Goal: Information Seeking & Learning: Understand process/instructions

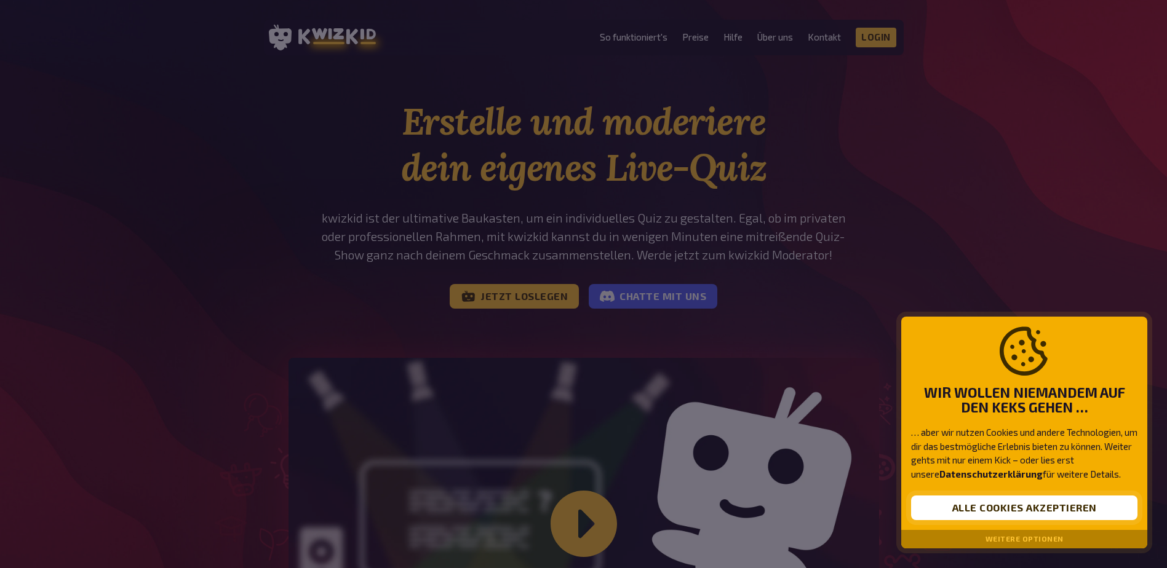
click at [1038, 510] on button "Alle Cookies akzeptieren" at bounding box center [1024, 508] width 226 height 25
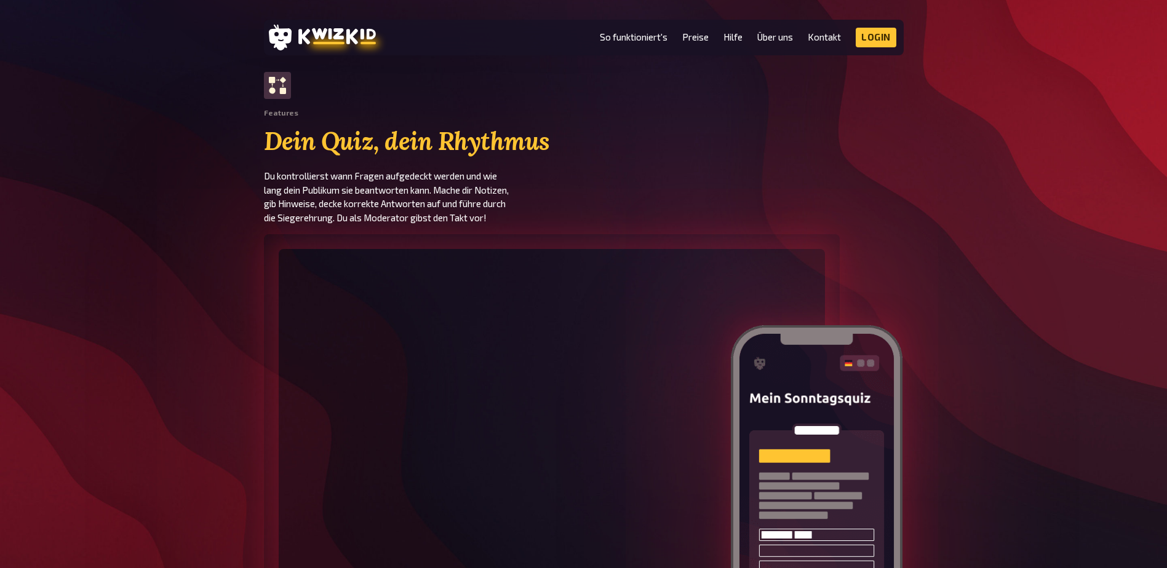
scroll to position [1845, 0]
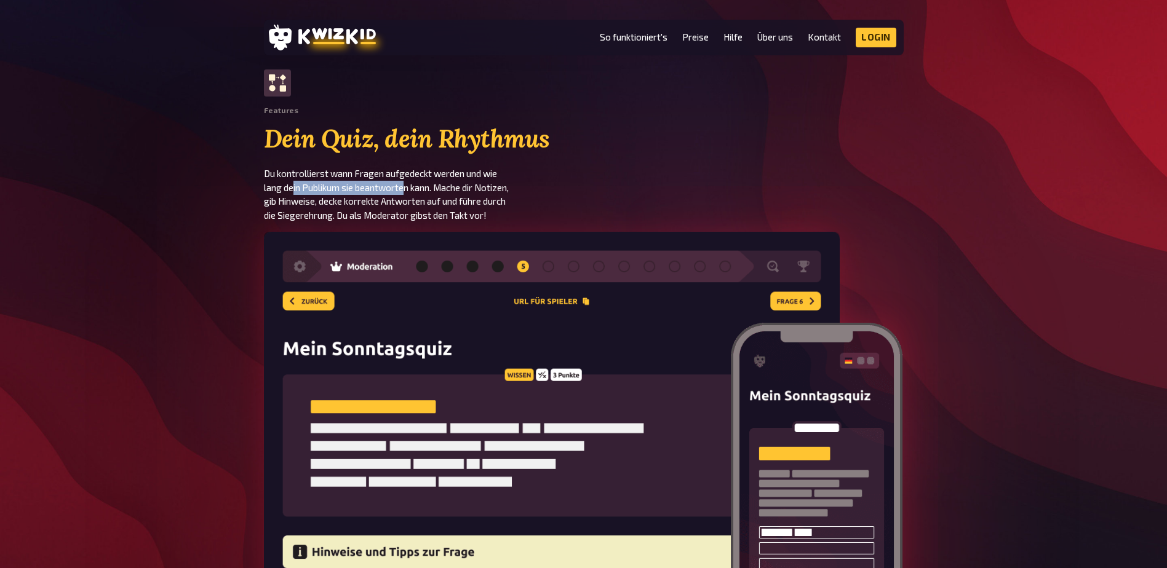
drag, startPoint x: 307, startPoint y: 181, endPoint x: 408, endPoint y: 191, distance: 101.3
click at [408, 191] on p "Du kontrollierst wann Fragen aufgedeckt werden und wie lang dein Publikum sie b…" at bounding box center [424, 194] width 320 height 55
click at [408, 192] on p "Du kontrollierst wann Fragen aufgedeckt werden und wie lang dein Publikum sie b…" at bounding box center [424, 194] width 320 height 55
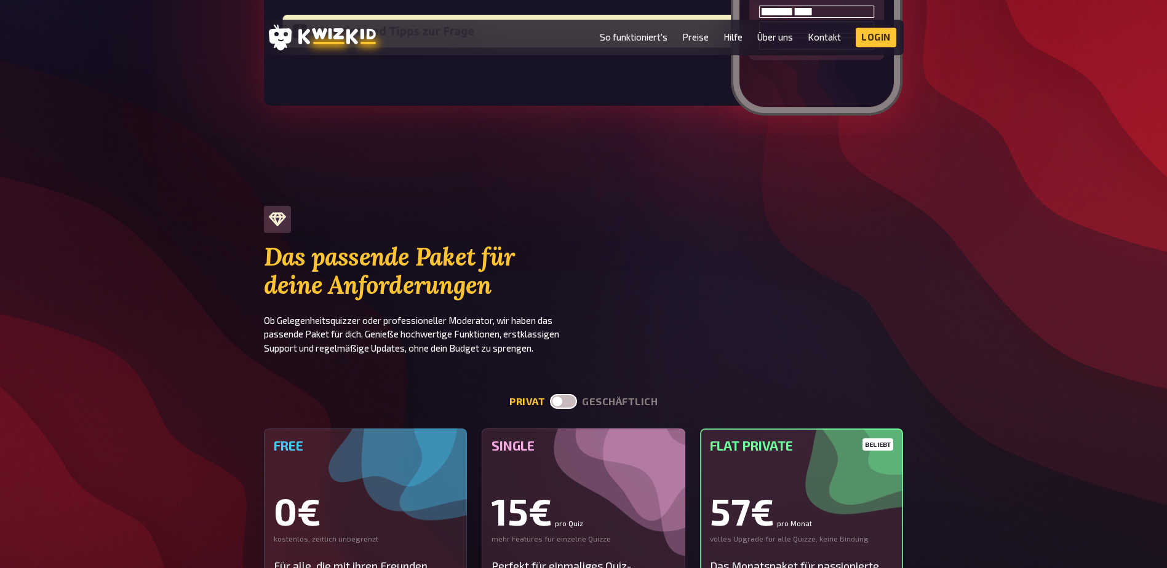
scroll to position [2460, 0]
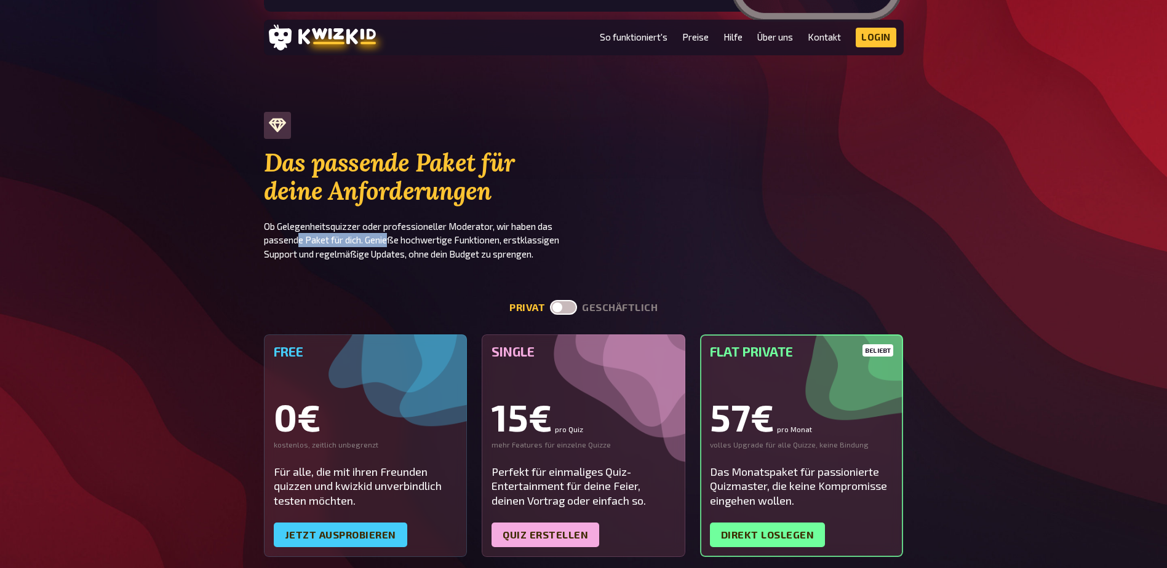
drag, startPoint x: 301, startPoint y: 239, endPoint x: 395, endPoint y: 240, distance: 94.1
click at [395, 240] on p "Ob Gelegenheitsquizzer oder professioneller Moderator, wir haben das passende P…" at bounding box center [424, 241] width 320 height 42
drag, startPoint x: 395, startPoint y: 240, endPoint x: 404, endPoint y: 242, distance: 8.7
click at [404, 242] on p "Ob Gelegenheitsquizzer oder professioneller Moderator, wir haben das passende P…" at bounding box center [424, 241] width 320 height 42
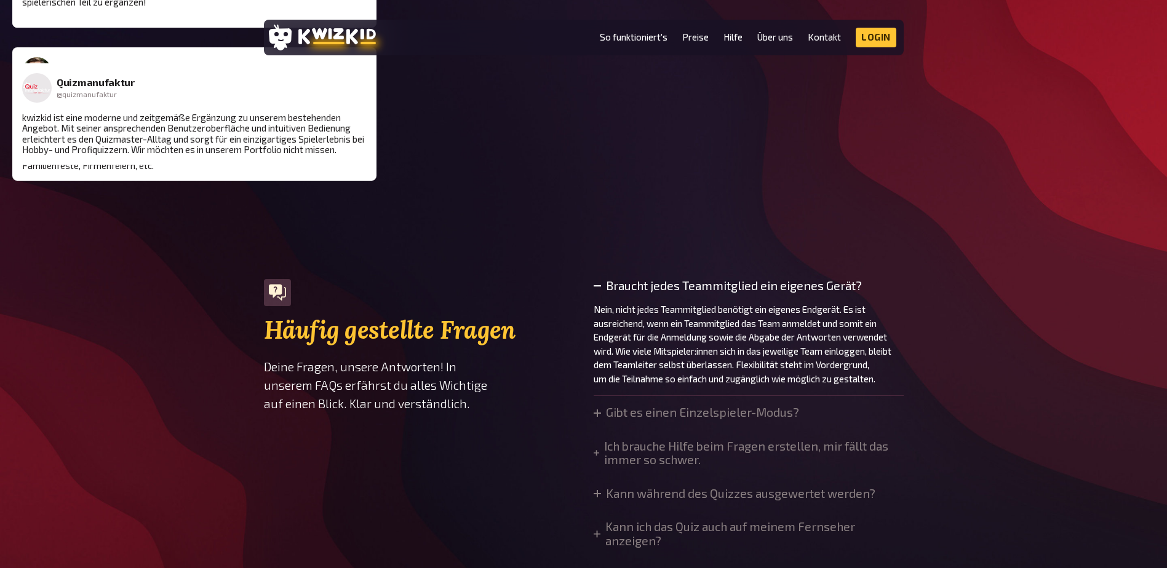
scroll to position [3628, 0]
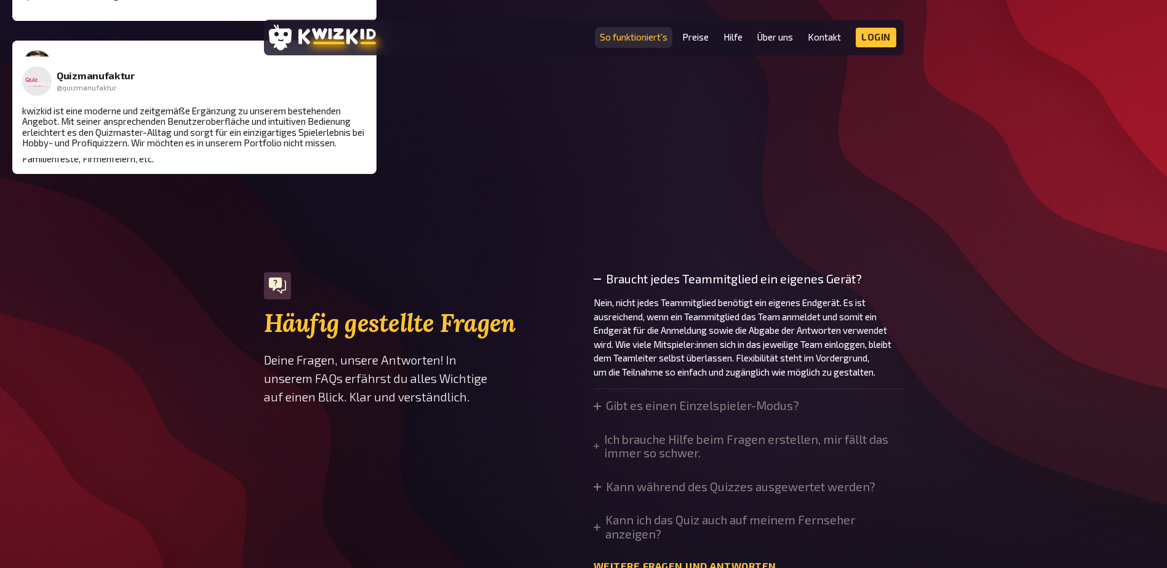
click at [654, 41] on link "So funktioniert's" at bounding box center [634, 37] width 68 height 10
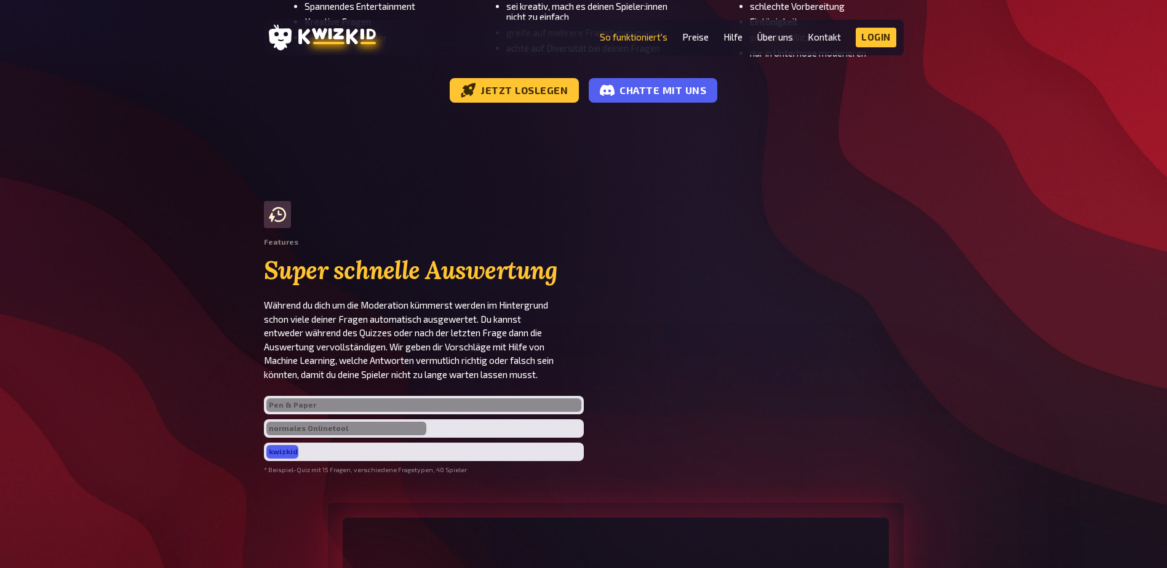
scroll to position [2337, 0]
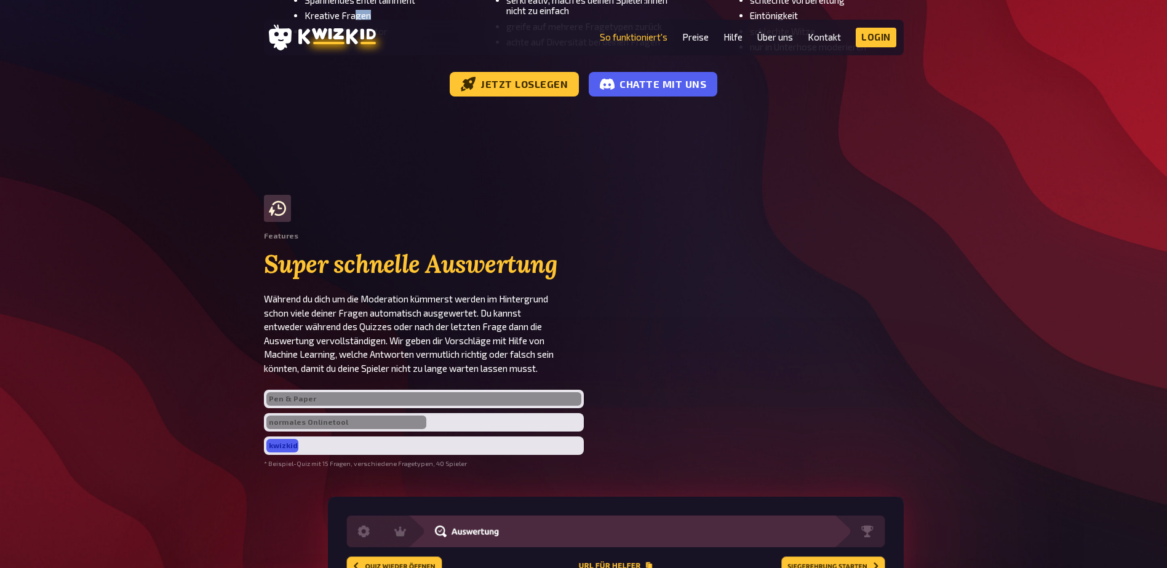
drag, startPoint x: 366, startPoint y: 296, endPoint x: 400, endPoint y: 295, distance: 34.4
click at [400, 37] on ul "Spannendes Entertainment Kreative Fragen Ein guter Moderator" at bounding box center [369, 16] width 153 height 42
drag, startPoint x: 400, startPoint y: 295, endPoint x: 556, endPoint y: 303, distance: 155.7
click at [556, 52] on div "Worauf muss ich bei der Fragenerstellung achten? sei kreativ, mach es deinen Sp…" at bounding box center [576, 0] width 223 height 103
click at [557, 17] on li "sei kreativ, mach es deinen Spieler:innen nicht zu einfach" at bounding box center [597, 6] width 183 height 22
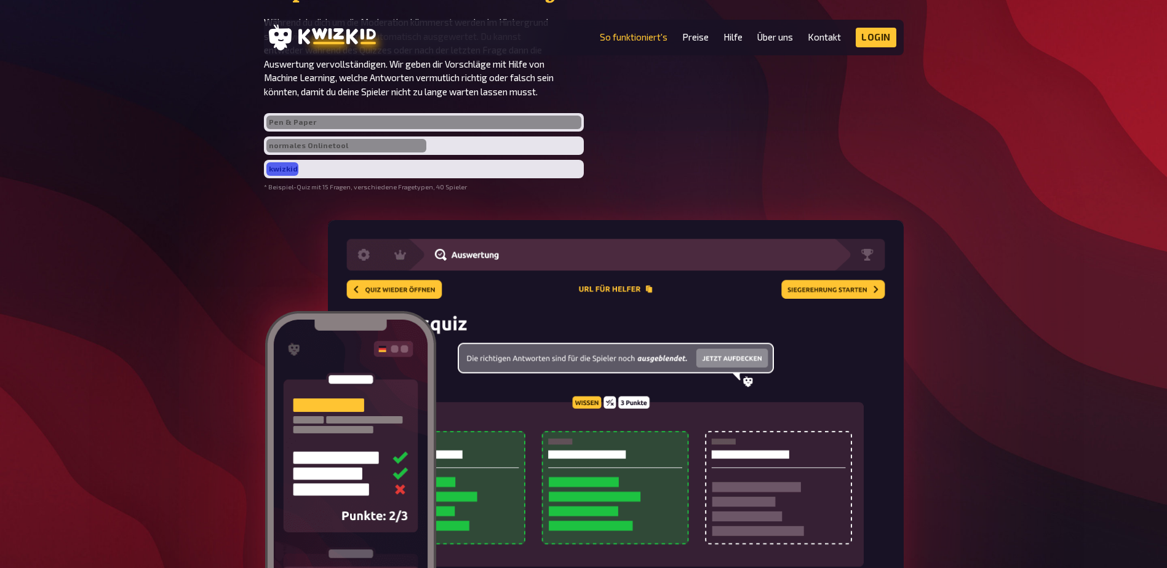
scroll to position [2644, 0]
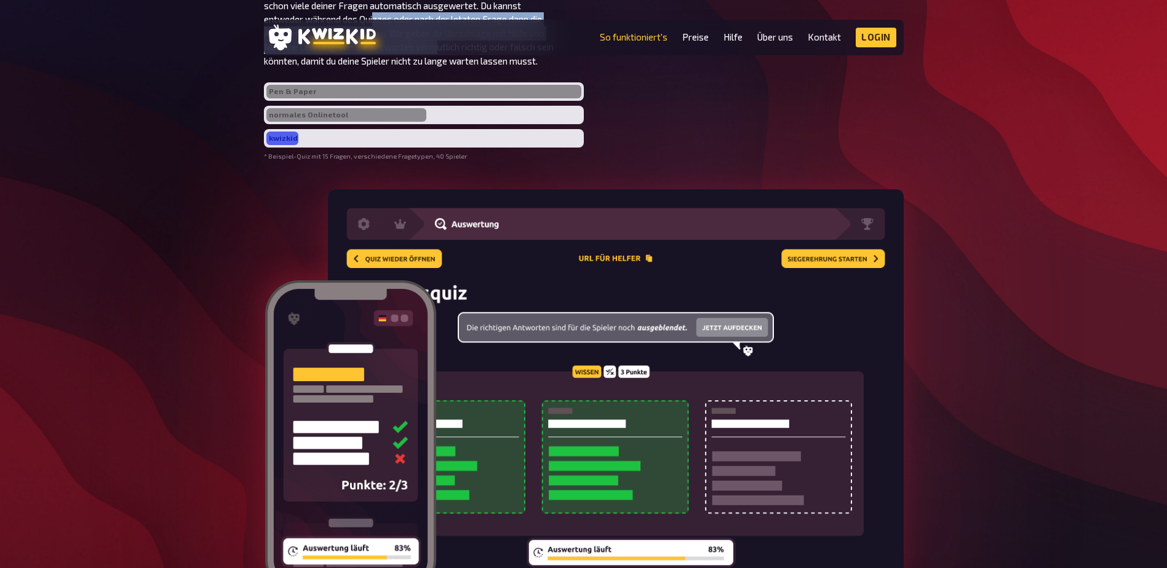
drag, startPoint x: 376, startPoint y: 304, endPoint x: 445, endPoint y: 330, distance: 73.6
click at [445, 68] on p "Während du dich um die Moderation kümmerst werden im Hintergrund schon viele de…" at bounding box center [424, 26] width 320 height 83
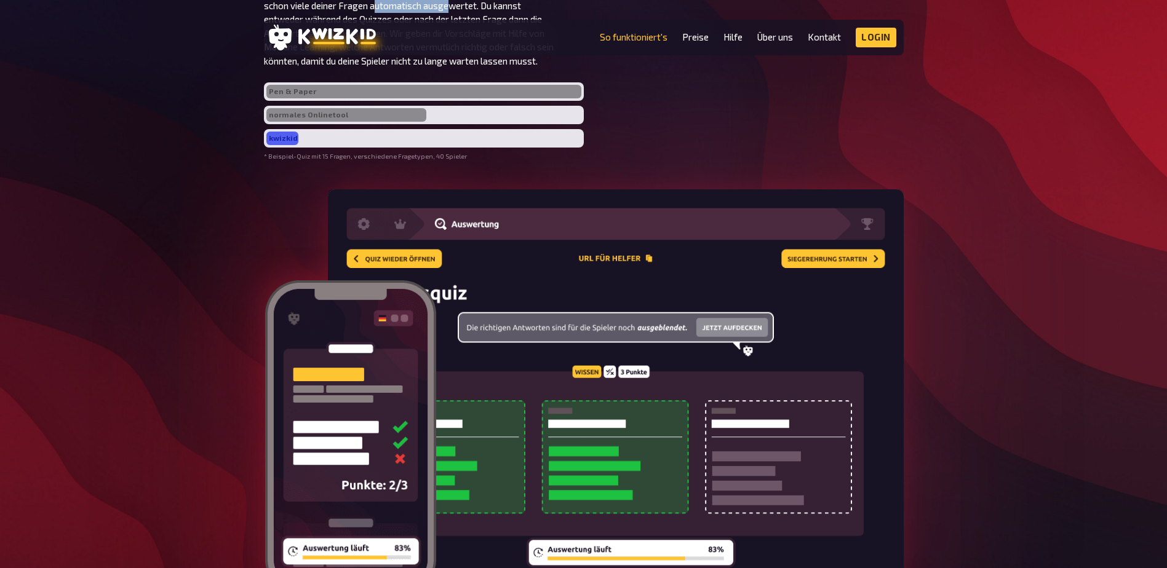
drag, startPoint x: 398, startPoint y: 294, endPoint x: 451, endPoint y: 294, distance: 52.9
click at [451, 68] on p "Während du dich um die Moderation kümmerst werden im Hintergrund schon viele de…" at bounding box center [424, 26] width 320 height 83
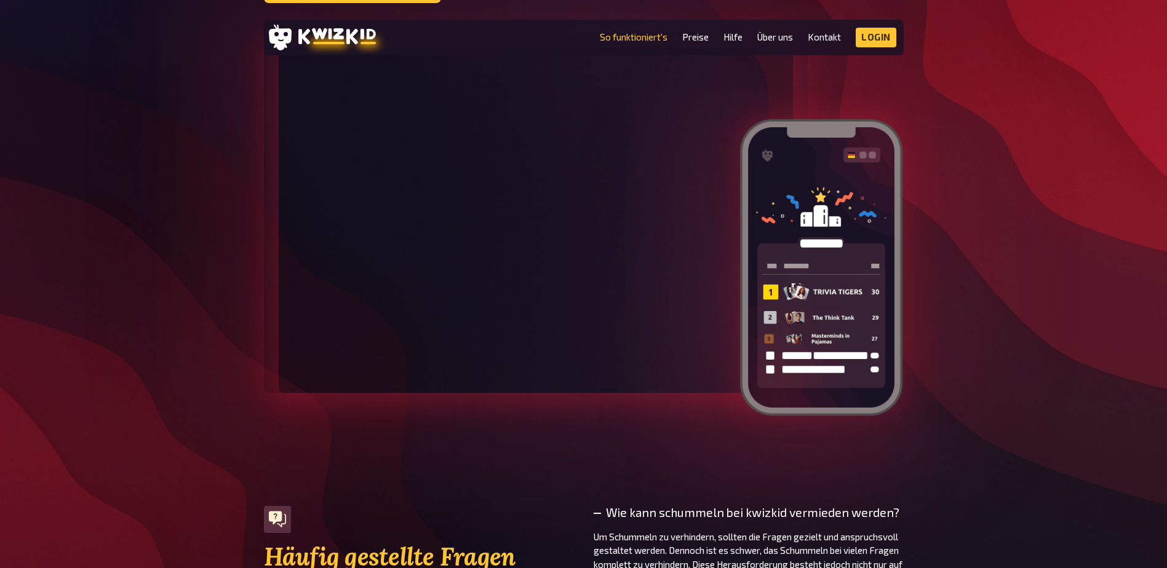
scroll to position [3505, 0]
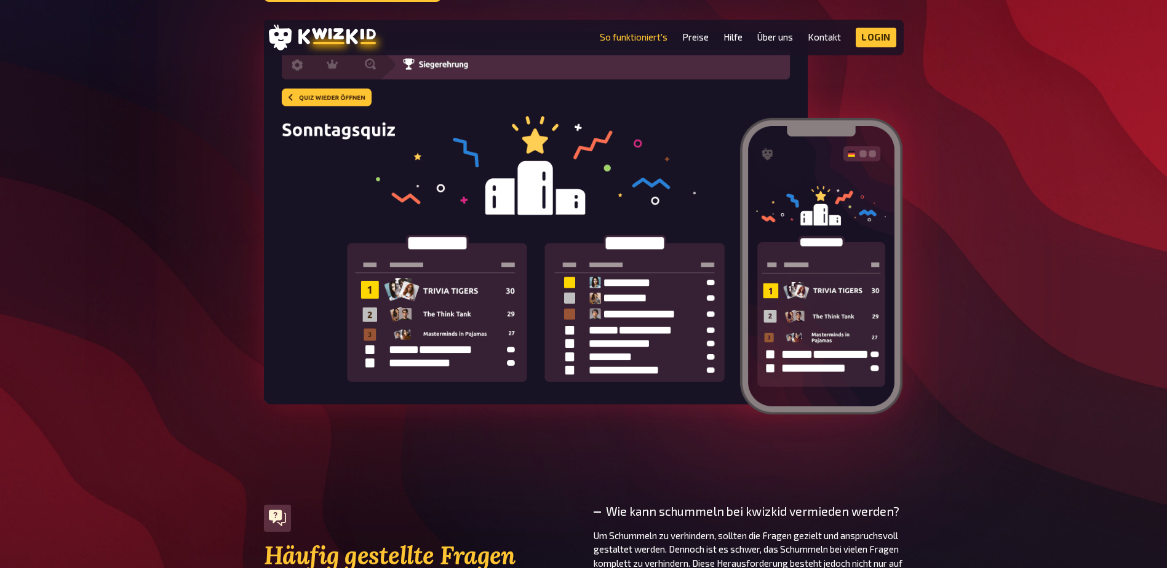
drag, startPoint x: 323, startPoint y: 222, endPoint x: 479, endPoint y: 242, distance: 157.4
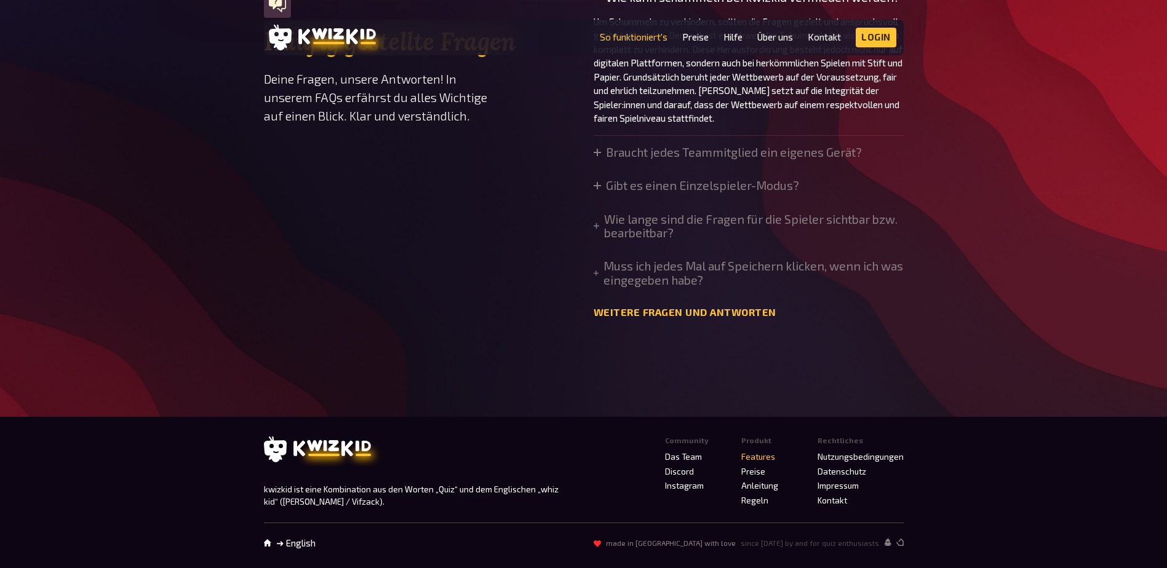
scroll to position [4120, 0]
click at [632, 159] on summary "Braucht jedes Teammitglied ein eigenes Gerät?" at bounding box center [727, 153] width 268 height 14
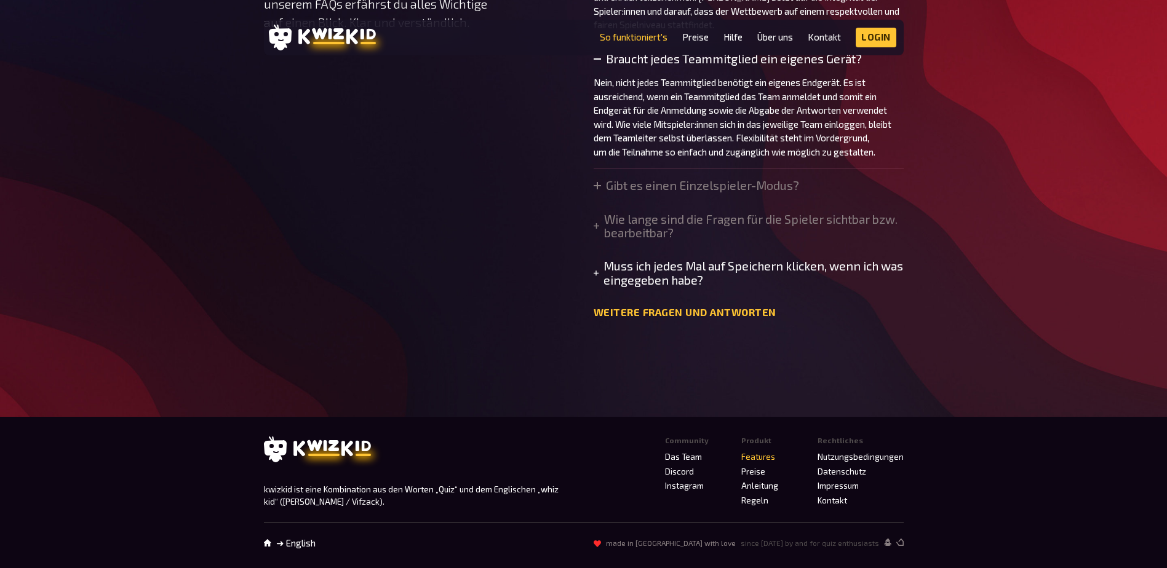
scroll to position [4304, 0]
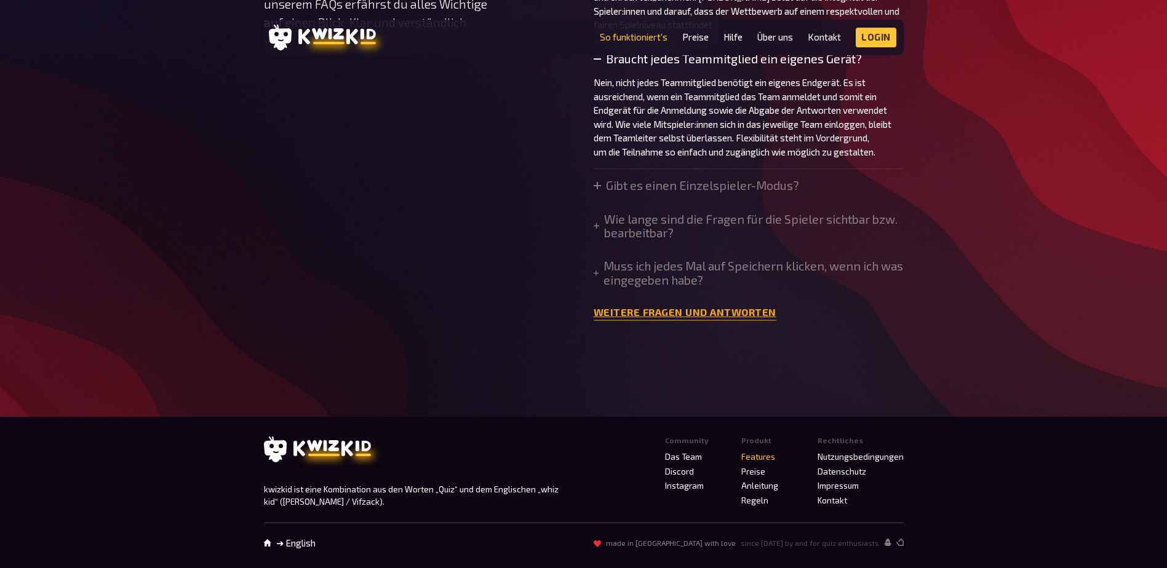
click at [713, 319] on link "Weitere Fragen und Antworten" at bounding box center [684, 313] width 183 height 12
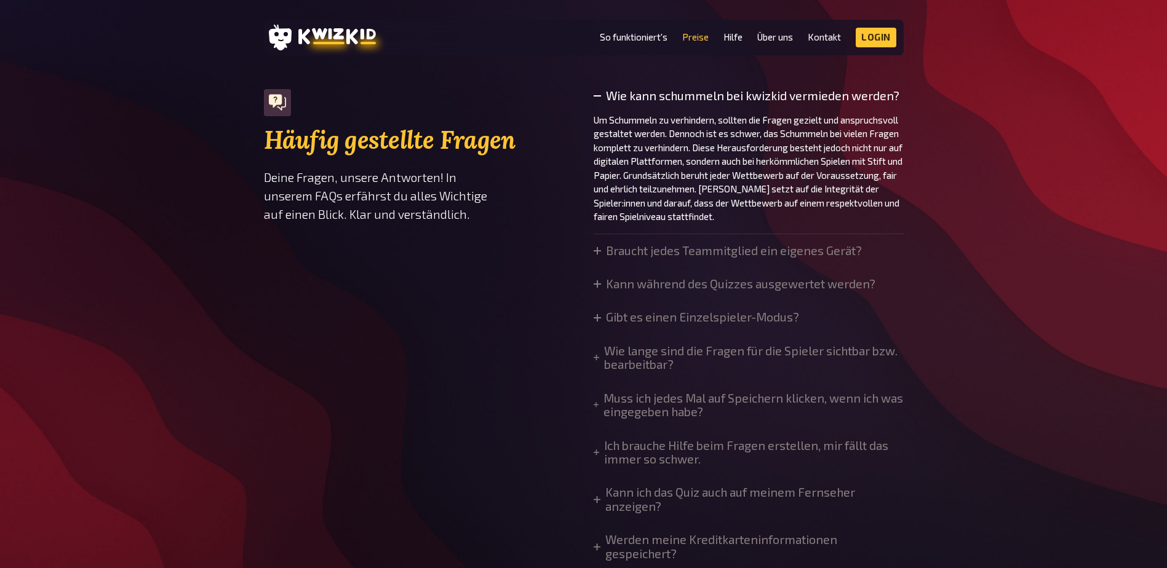
scroll to position [696, 0]
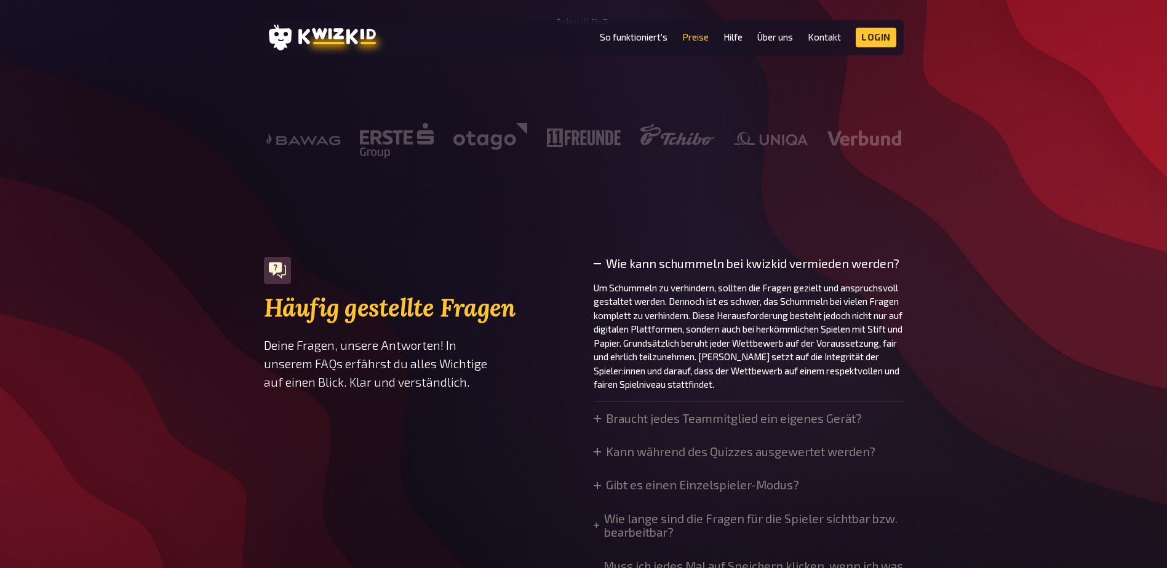
click at [599, 263] on icon at bounding box center [596, 263] width 7 height 7
